Goal: Task Accomplishment & Management: Manage account settings

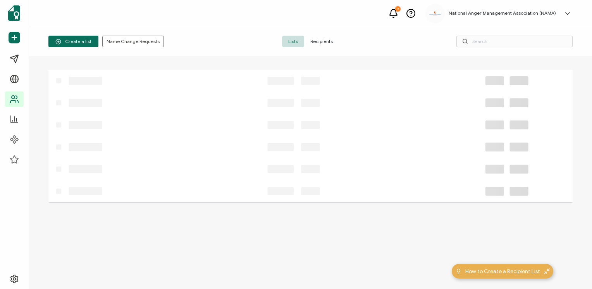
click at [317, 41] on span "Recipients" at bounding box center [321, 42] width 35 height 12
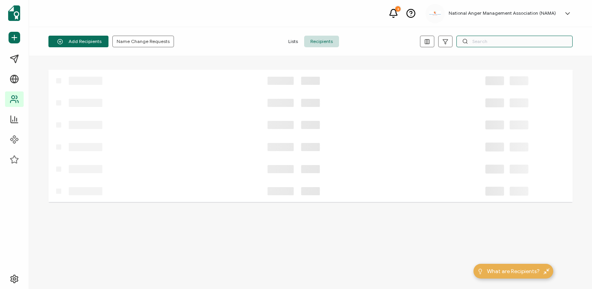
click at [496, 41] on input "text" at bounding box center [514, 42] width 116 height 12
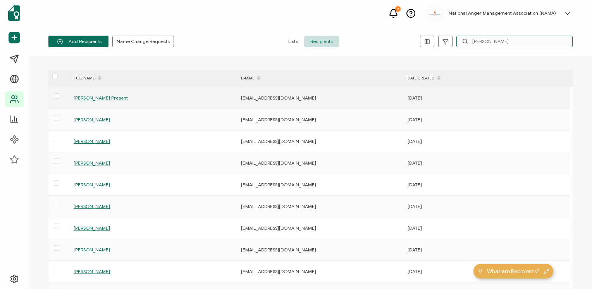
type input "Sarah"
click at [91, 98] on span "Sarah Present" at bounding box center [101, 98] width 54 height 6
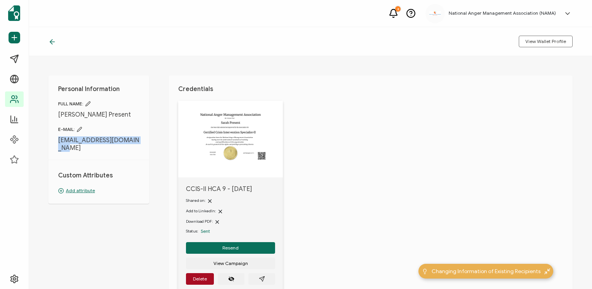
drag, startPoint x: 54, startPoint y: 140, endPoint x: 155, endPoint y: 140, distance: 101.1
click at [155, 140] on div "Personal Information FULL NAME: Sarah Present E-MAIL: sarahjpresent13@gmail.com…" at bounding box center [310, 172] width 563 height 233
drag, startPoint x: 155, startPoint y: 140, endPoint x: 127, endPoint y: 140, distance: 28.7
copy span "sarahjpresent13@gmail.com"
click at [138, 117] on span "Sarah Present" at bounding box center [98, 115] width 81 height 8
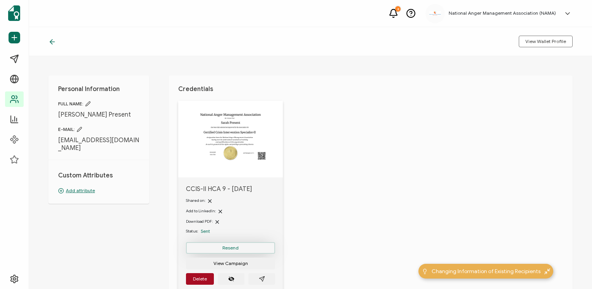
click at [228, 247] on span "Resend" at bounding box center [230, 248] width 16 height 5
click at [226, 248] on span "Resend" at bounding box center [230, 248] width 16 height 5
